Goal: Browse casually: Explore the website without a specific task or goal

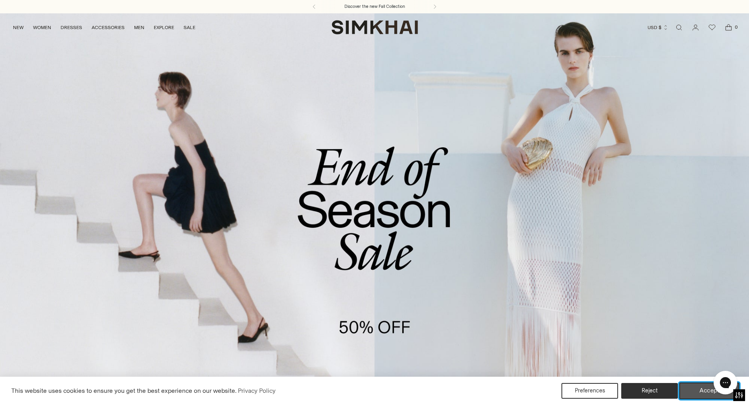
click at [694, 395] on button "Accept" at bounding box center [709, 391] width 60 height 17
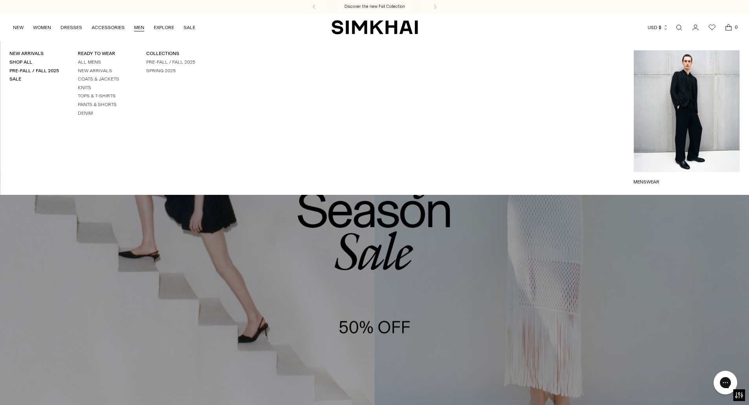
click at [141, 28] on link "MEN" at bounding box center [139, 27] width 10 height 17
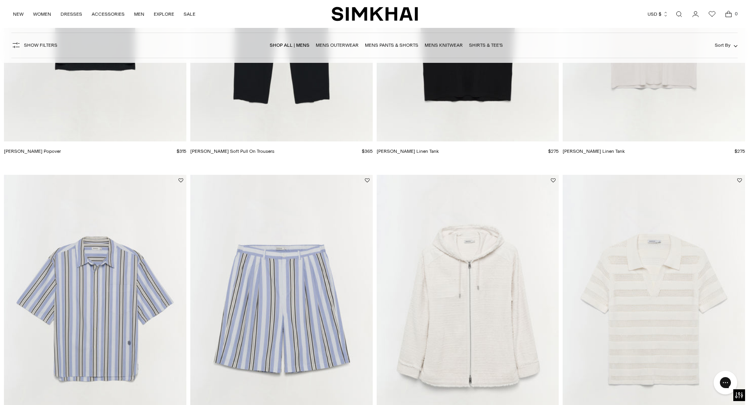
scroll to position [1271, 0]
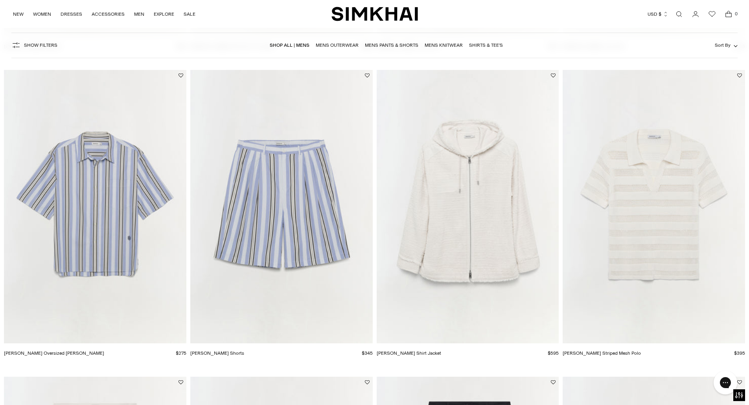
click at [0, 0] on img "Calvin Striped Mesh Polo" at bounding box center [0, 0] width 0 height 0
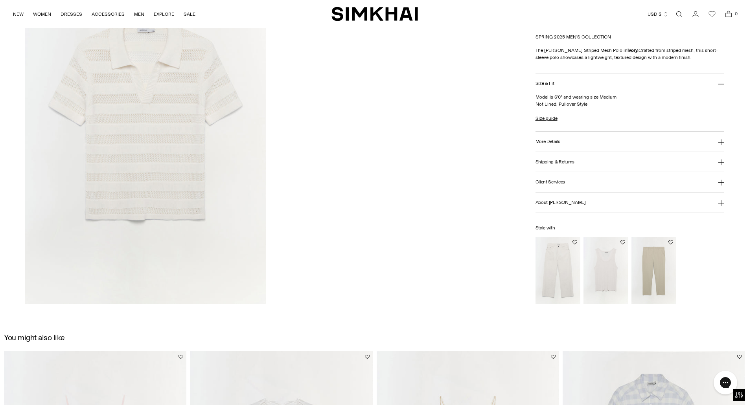
scroll to position [1169, 0]
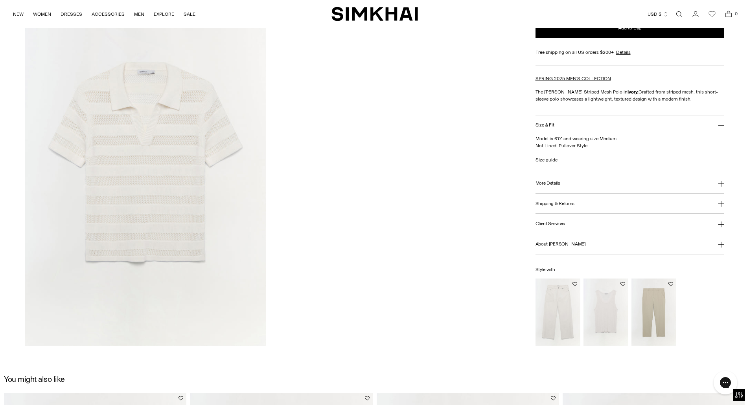
click at [165, 168] on img at bounding box center [145, 165] width 241 height 362
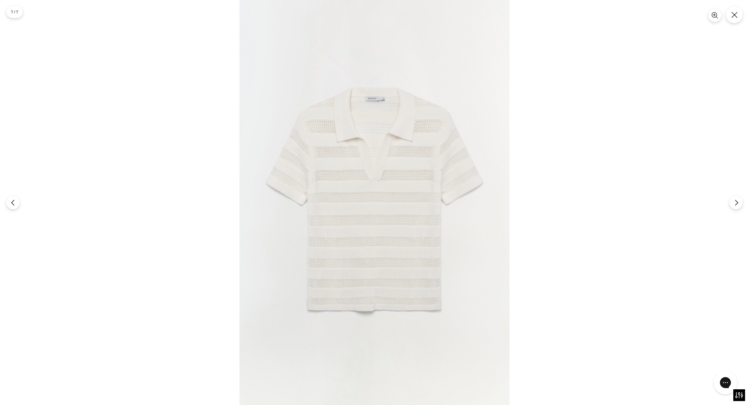
click at [335, 176] on img at bounding box center [374, 202] width 270 height 405
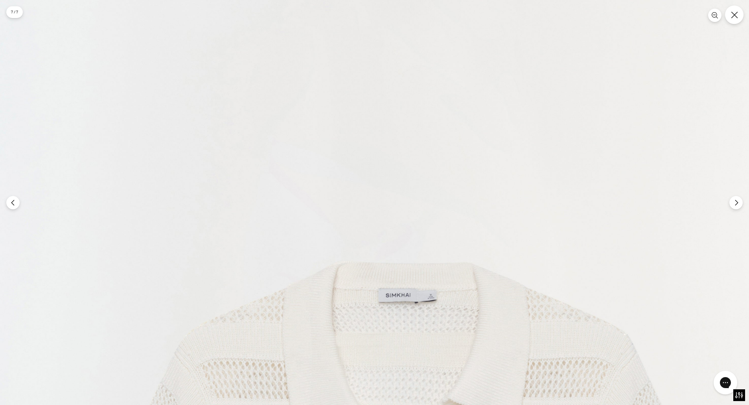
click at [734, 18] on button "Close" at bounding box center [734, 15] width 18 height 18
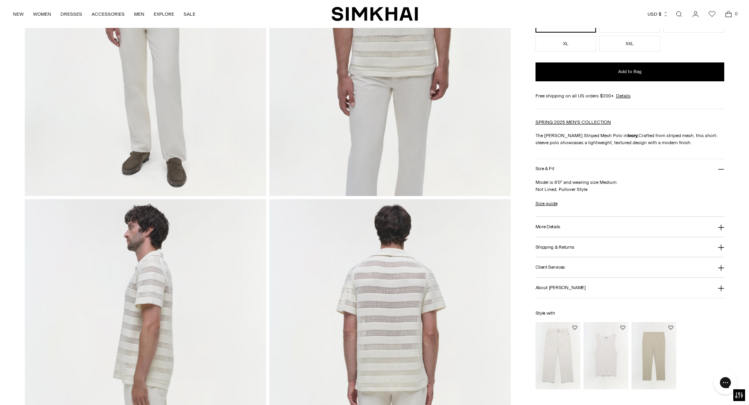
scroll to position [223, 0]
click at [591, 221] on button "More Details" at bounding box center [629, 227] width 189 height 20
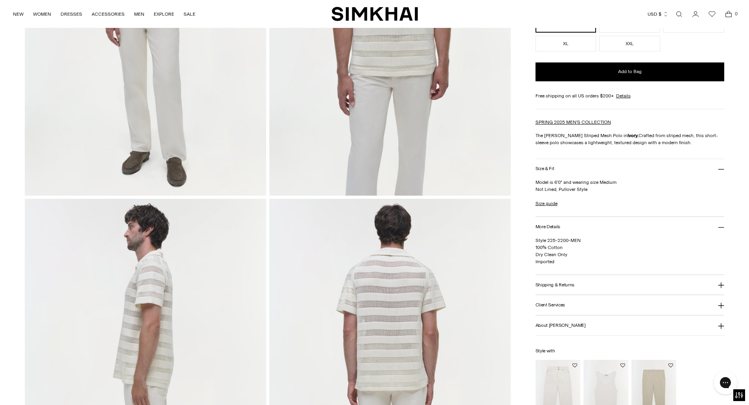
click at [585, 286] on button "Shipping & Returns" at bounding box center [629, 285] width 189 height 20
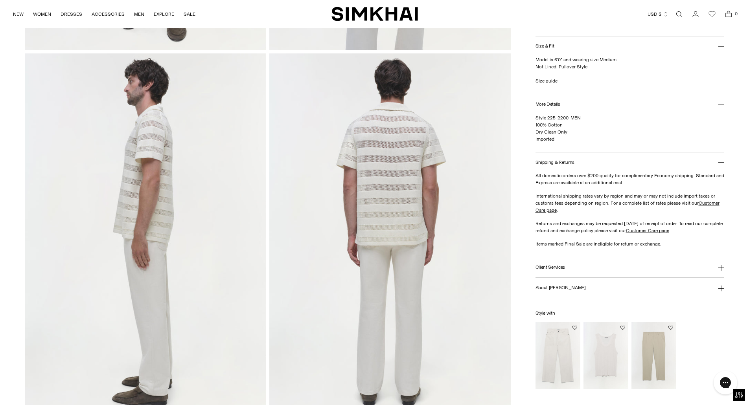
scroll to position [369, 0]
click at [599, 272] on button "Client Services" at bounding box center [629, 267] width 189 height 20
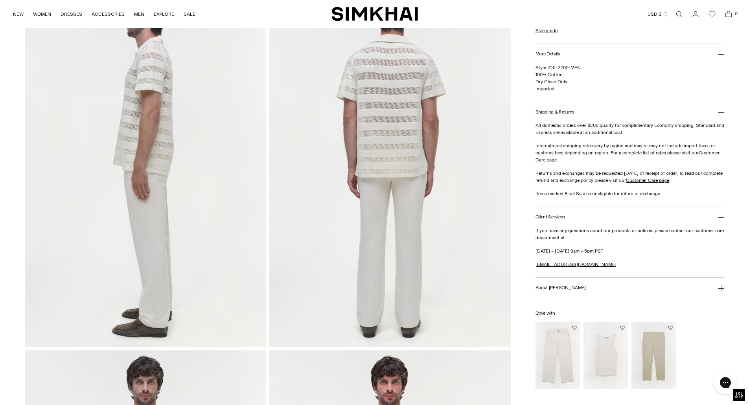
scroll to position [438, 0]
click at [603, 286] on button "About Jonathan Simkhai" at bounding box center [629, 288] width 189 height 20
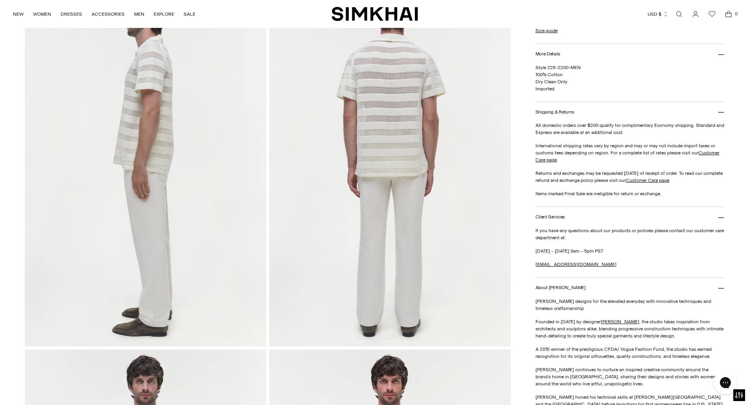
click at [592, 285] on button "About Jonathan Simkhai" at bounding box center [629, 288] width 189 height 20
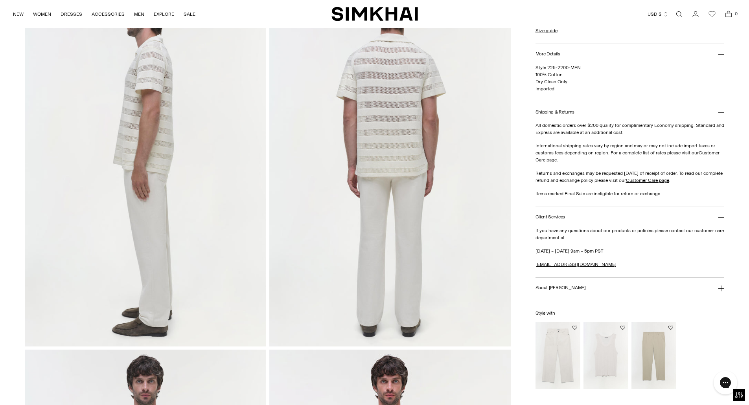
click at [588, 221] on button "Client Services" at bounding box center [629, 217] width 189 height 20
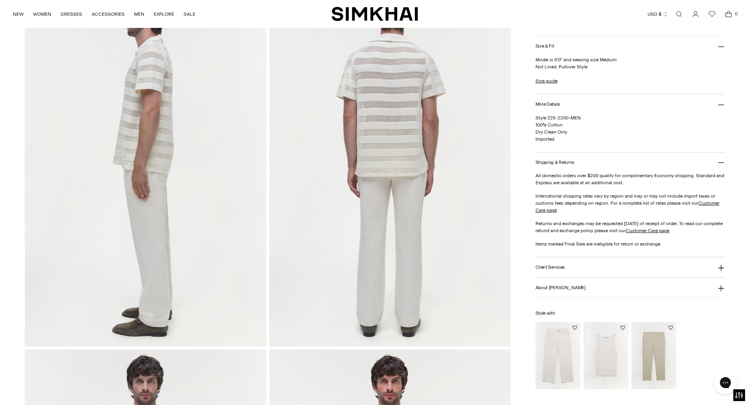
click at [588, 164] on button "Shipping & Returns" at bounding box center [629, 163] width 189 height 20
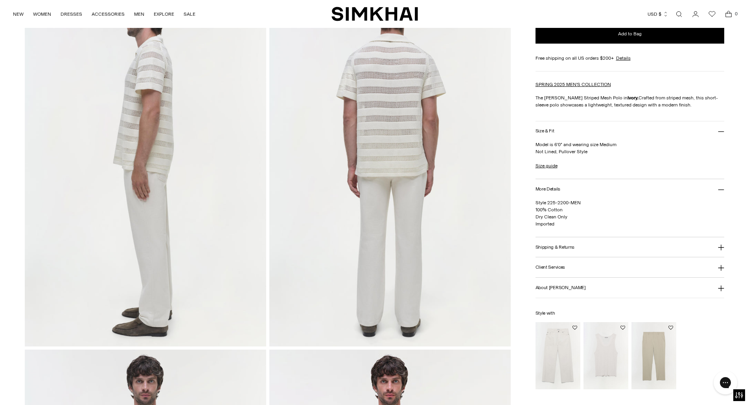
click at [578, 184] on button "More Details" at bounding box center [629, 189] width 189 height 20
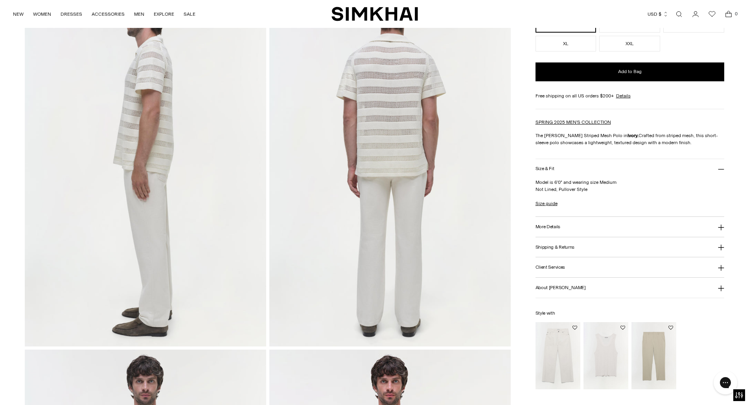
click at [618, 170] on button "Size & Fit" at bounding box center [629, 169] width 189 height 20
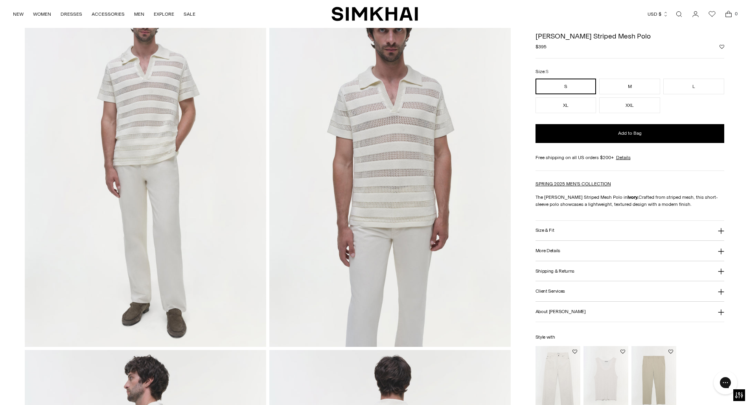
scroll to position [0, 0]
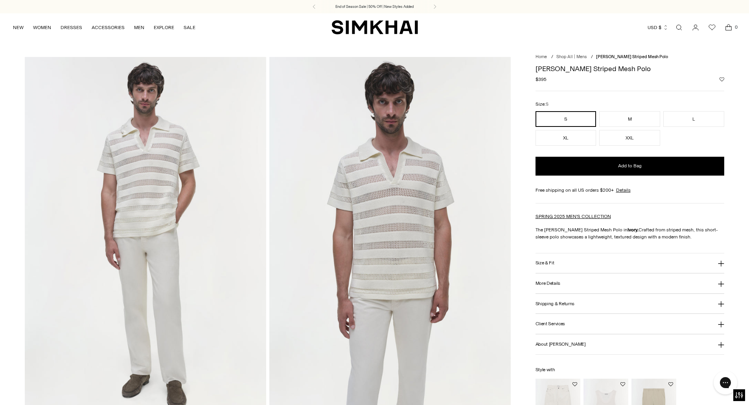
click at [721, 79] on button "Add to Wishlist" at bounding box center [721, 79] width 5 height 5
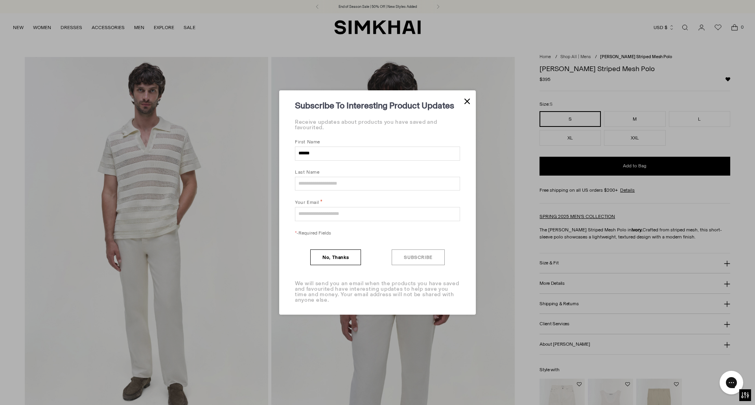
type input "******"
type input "**********"
click at [423, 260] on button "Subscribe" at bounding box center [418, 258] width 53 height 16
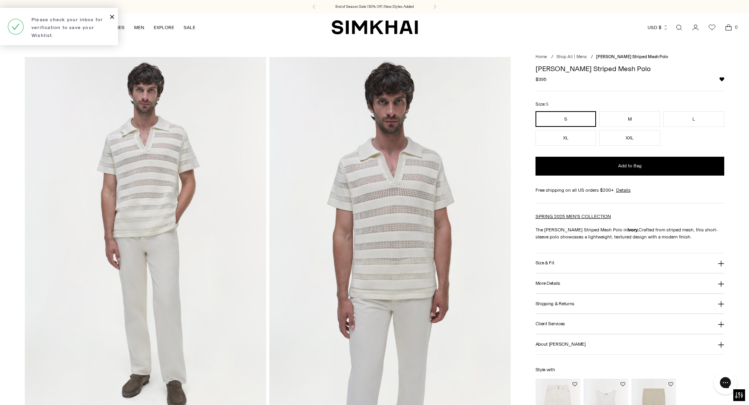
click at [110, 17] on span "Close Notification" at bounding box center [112, 16] width 4 height 7
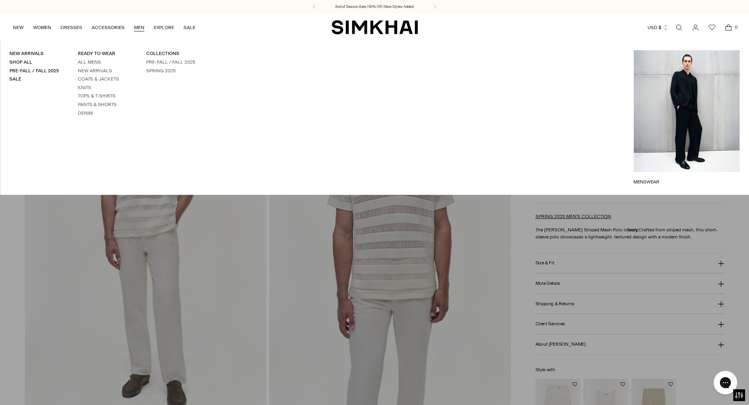
click at [138, 26] on link "MEN" at bounding box center [139, 27] width 10 height 17
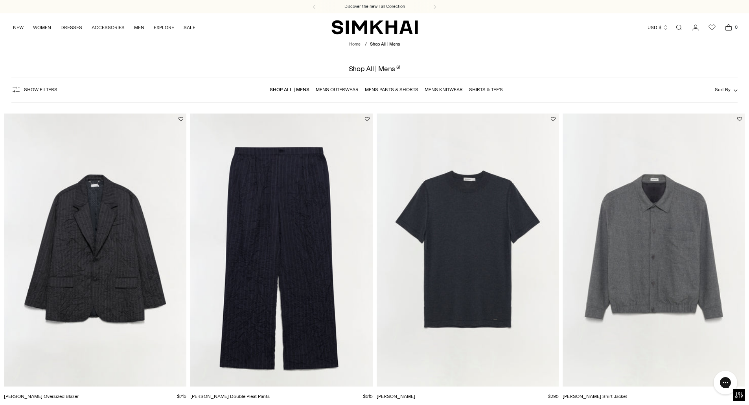
click at [0, 0] on img "Nathan Tee" at bounding box center [0, 0] width 0 height 0
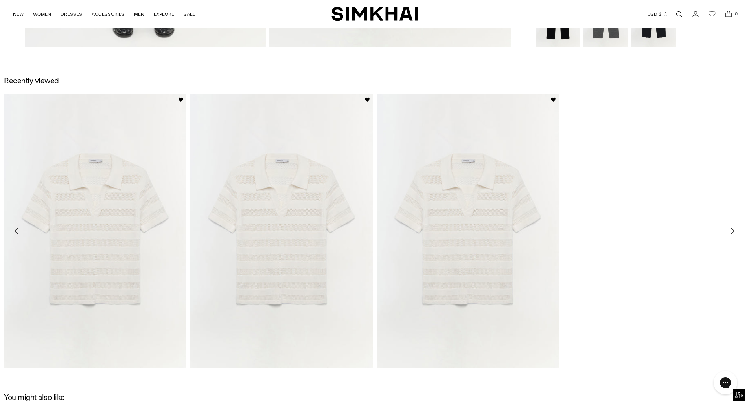
scroll to position [1091, 0]
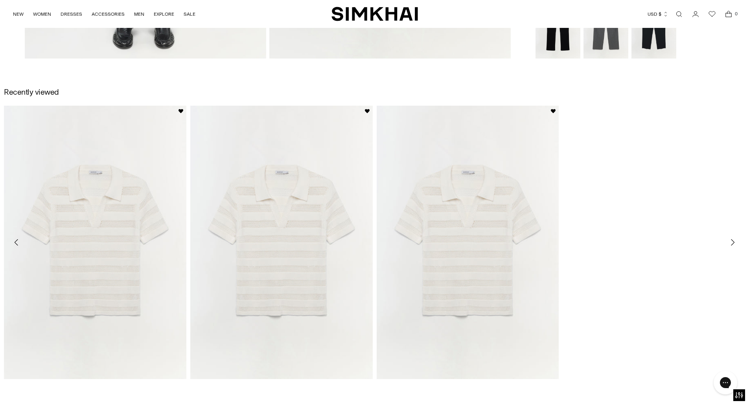
click at [676, 118] on div "Calvin Striped Mesh Polo $395 Unit price / per Calvin Striped Mesh Polo $395 Un…" at bounding box center [374, 251] width 741 height 291
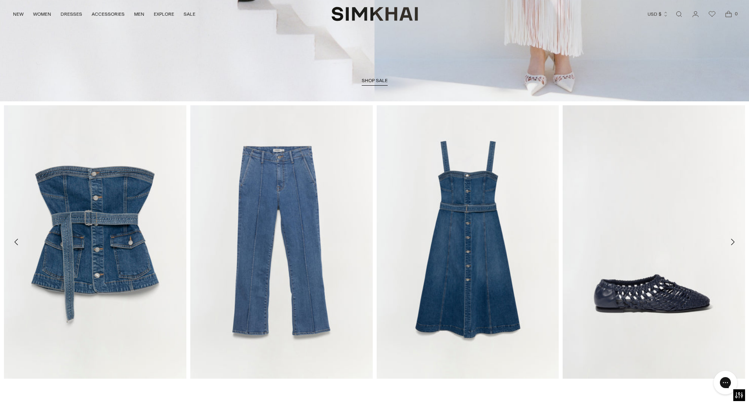
scroll to position [228, 0]
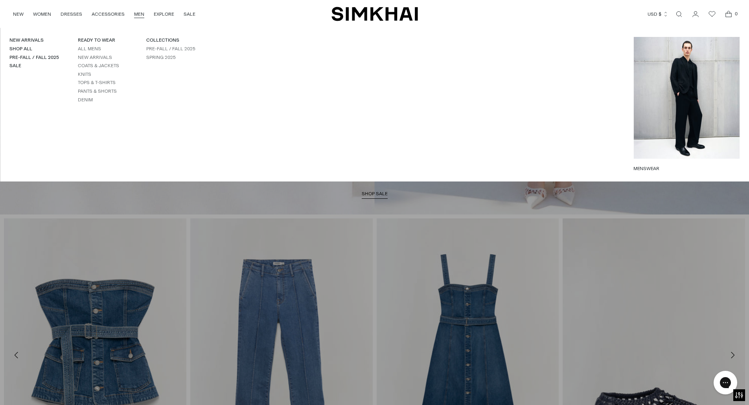
click at [140, 14] on link "MEN" at bounding box center [139, 14] width 10 height 17
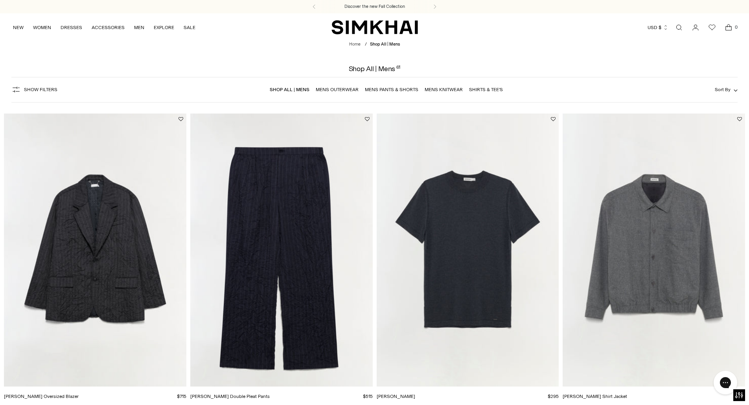
click at [0, 0] on img "Hank Double Pleat Pants" at bounding box center [0, 0] width 0 height 0
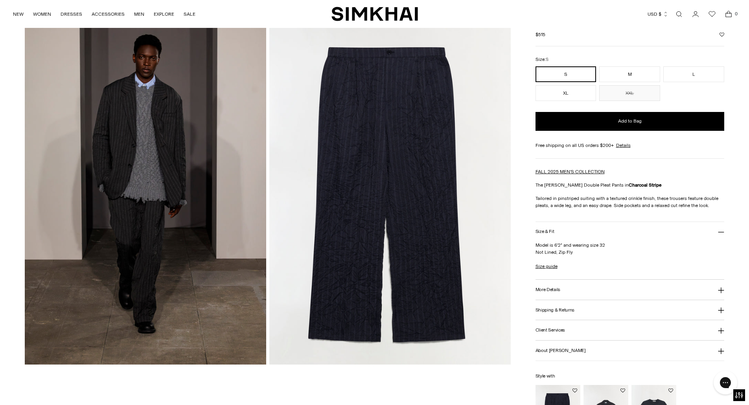
scroll to position [55, 0]
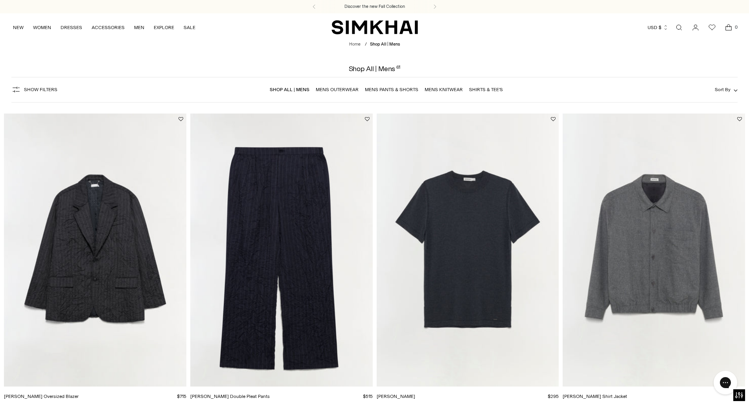
click at [0, 0] on img "Nathan Tee" at bounding box center [0, 0] width 0 height 0
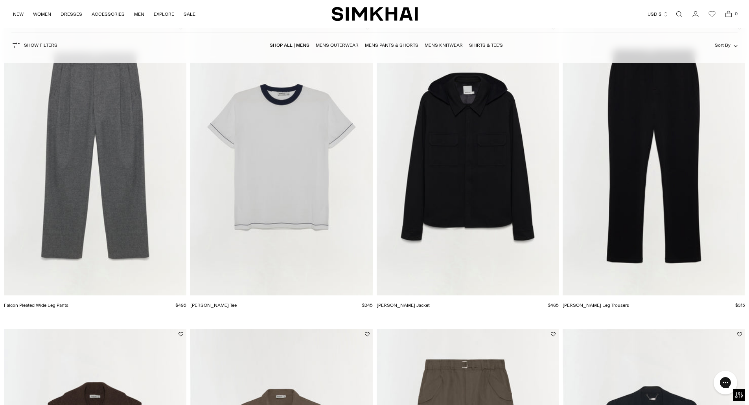
scroll to position [326, 0]
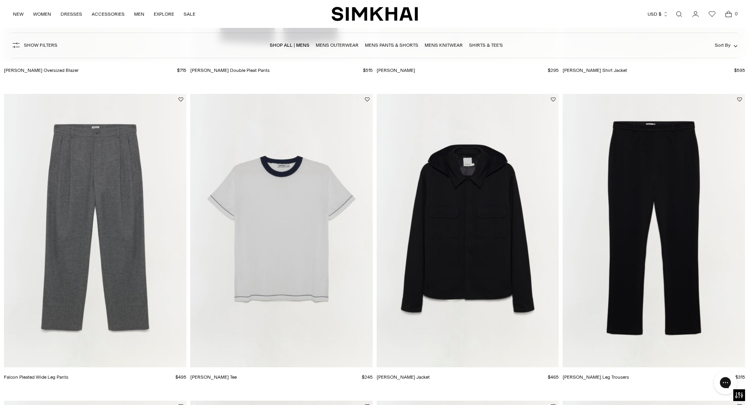
click at [0, 0] on img "Travis Shirt Jacket" at bounding box center [0, 0] width 0 height 0
